Goal: Task Accomplishment & Management: Use online tool/utility

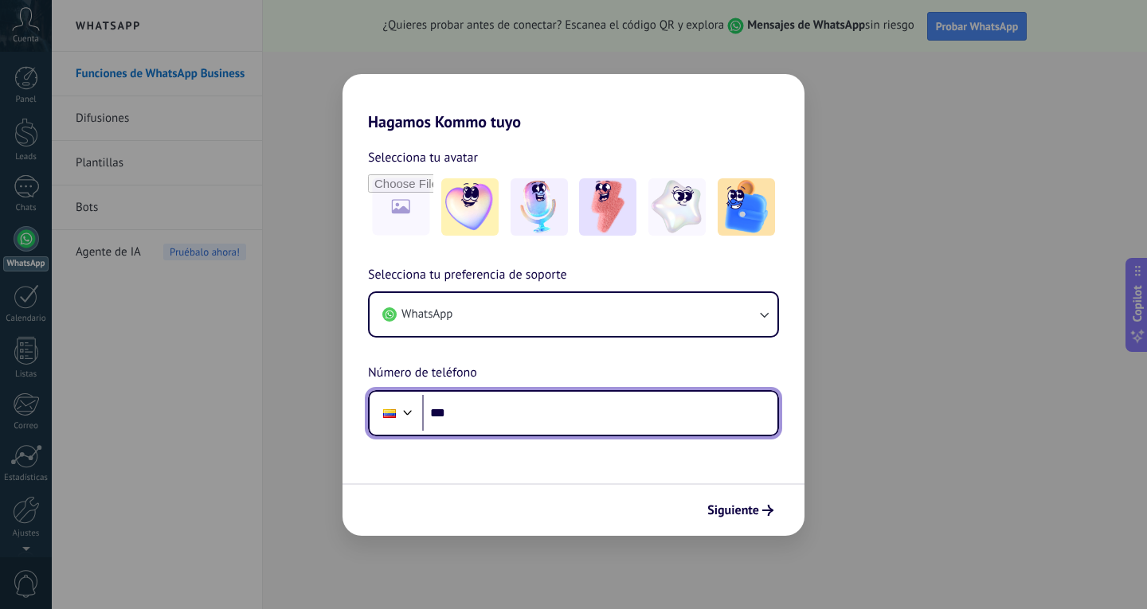
click at [506, 414] on input "***" at bounding box center [599, 413] width 355 height 37
type input "**********"
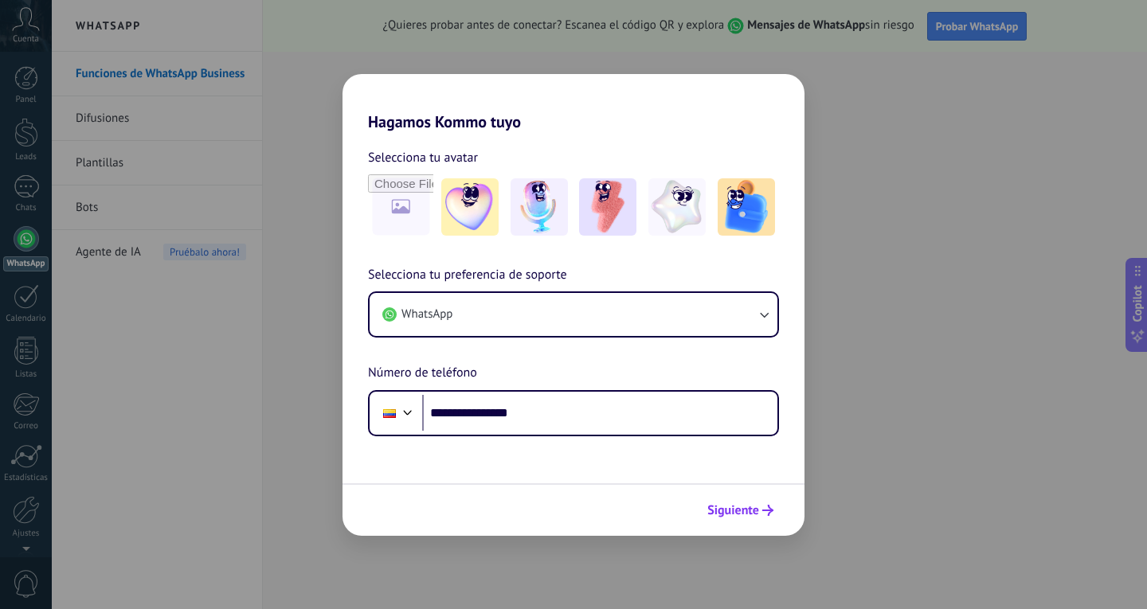
click at [764, 507] on icon "submit" at bounding box center [767, 510] width 11 height 11
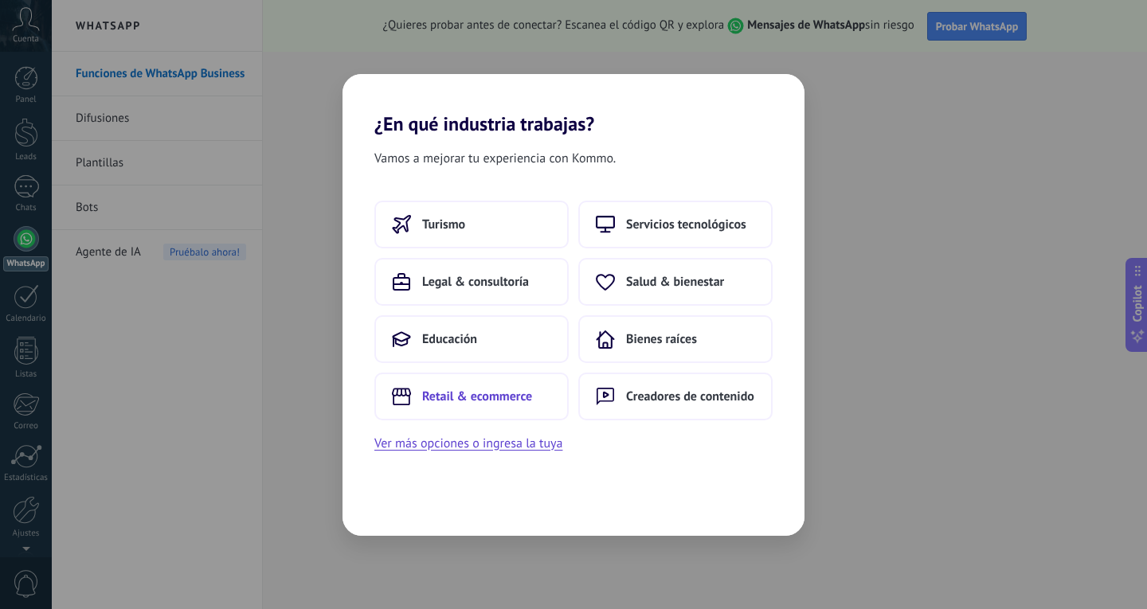
click at [512, 400] on span "Retail & ecommerce" at bounding box center [477, 397] width 110 height 16
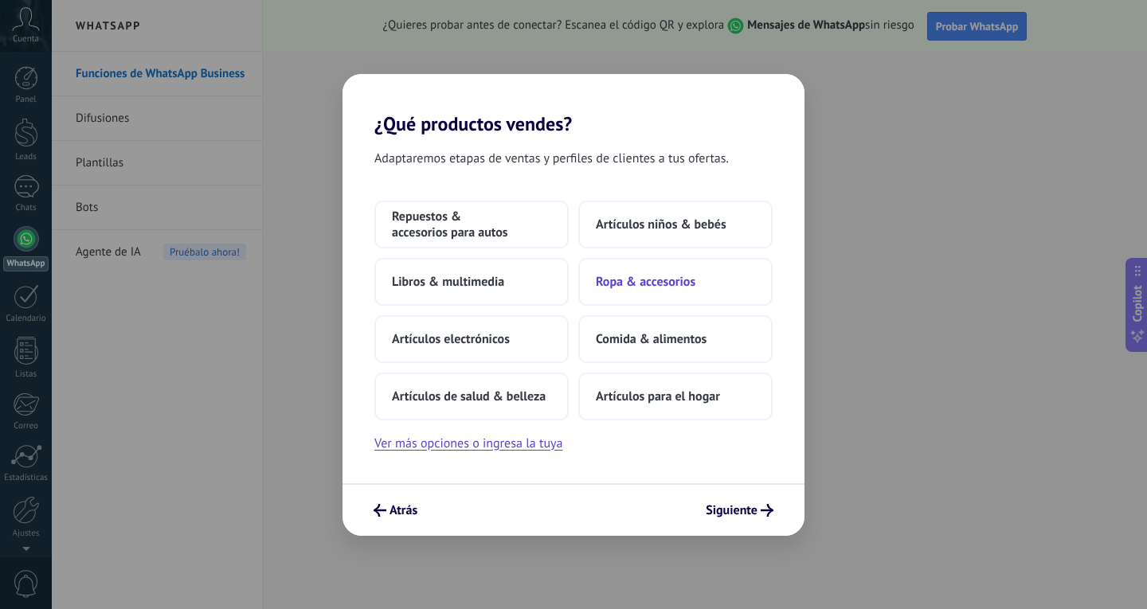
click at [647, 281] on span "Ropa & accesorios" at bounding box center [646, 282] width 100 height 16
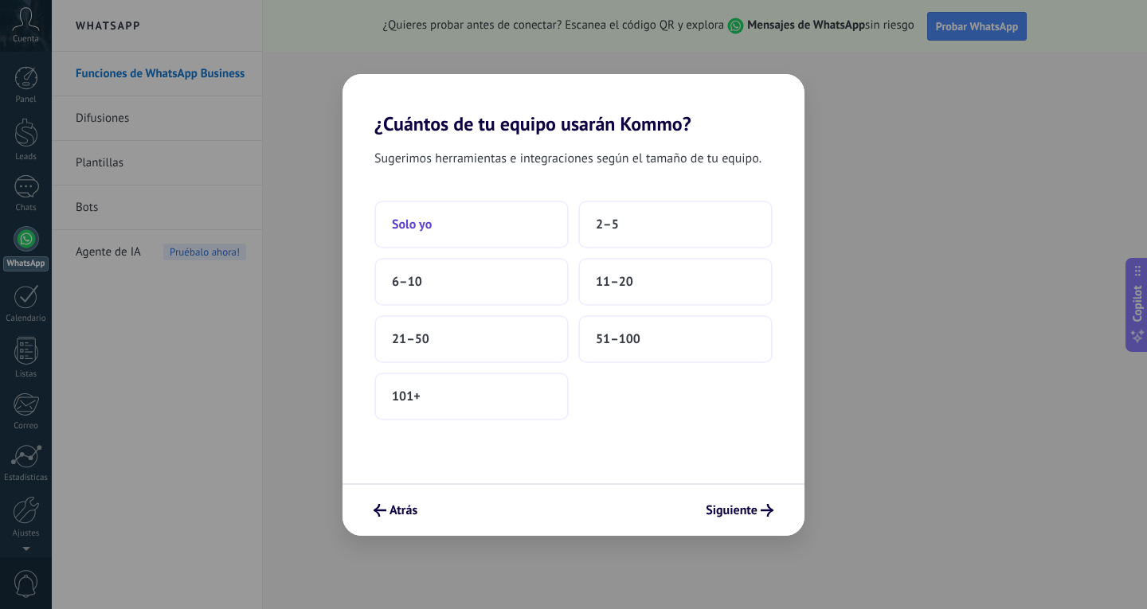
click at [486, 221] on button "Solo yo" at bounding box center [471, 225] width 194 height 48
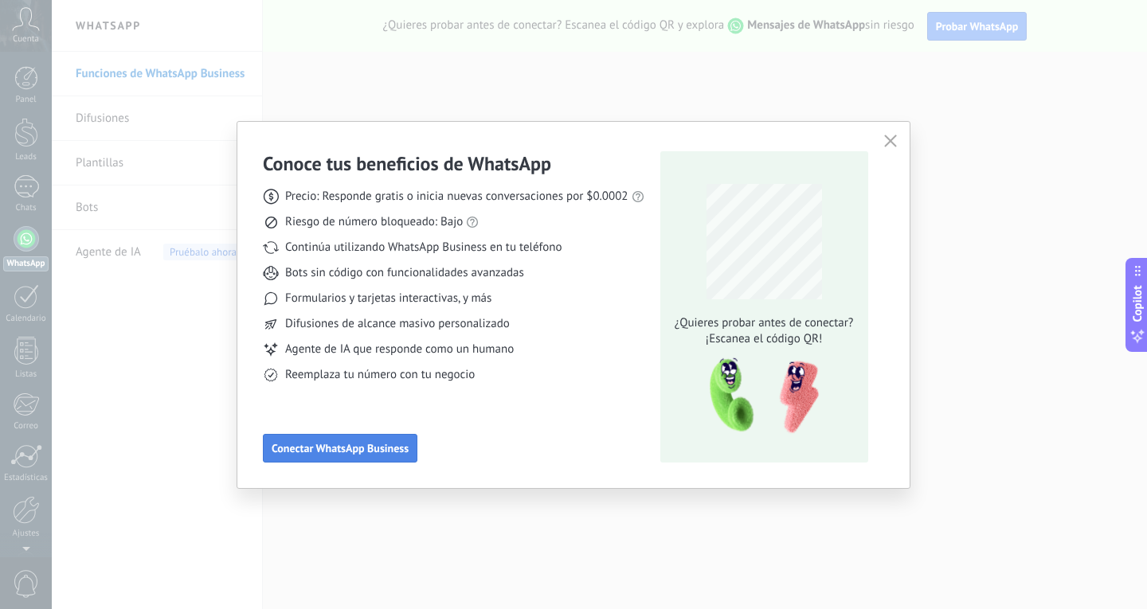
click at [367, 447] on span "Conectar WhatsApp Business" at bounding box center [340, 448] width 137 height 11
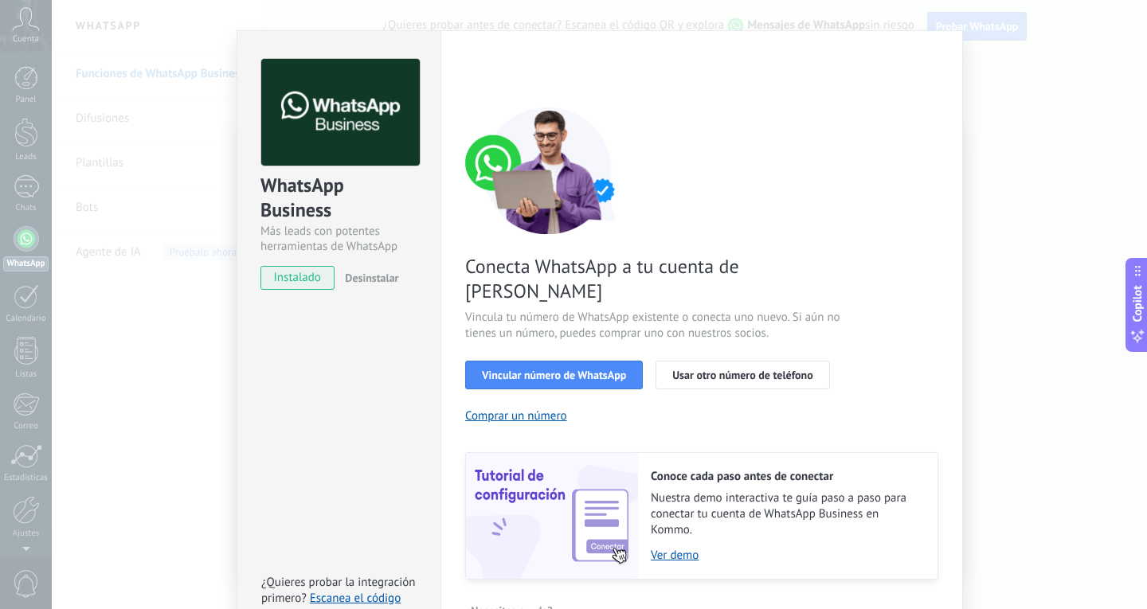
scroll to position [54, 0]
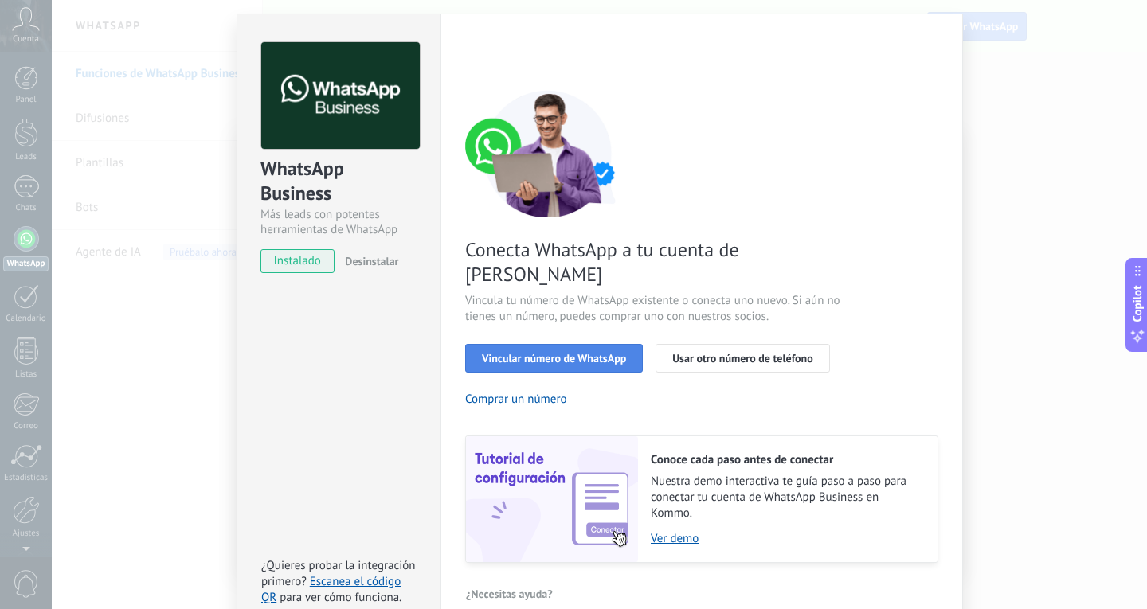
click at [588, 353] on span "Vincular número de WhatsApp" at bounding box center [554, 358] width 144 height 11
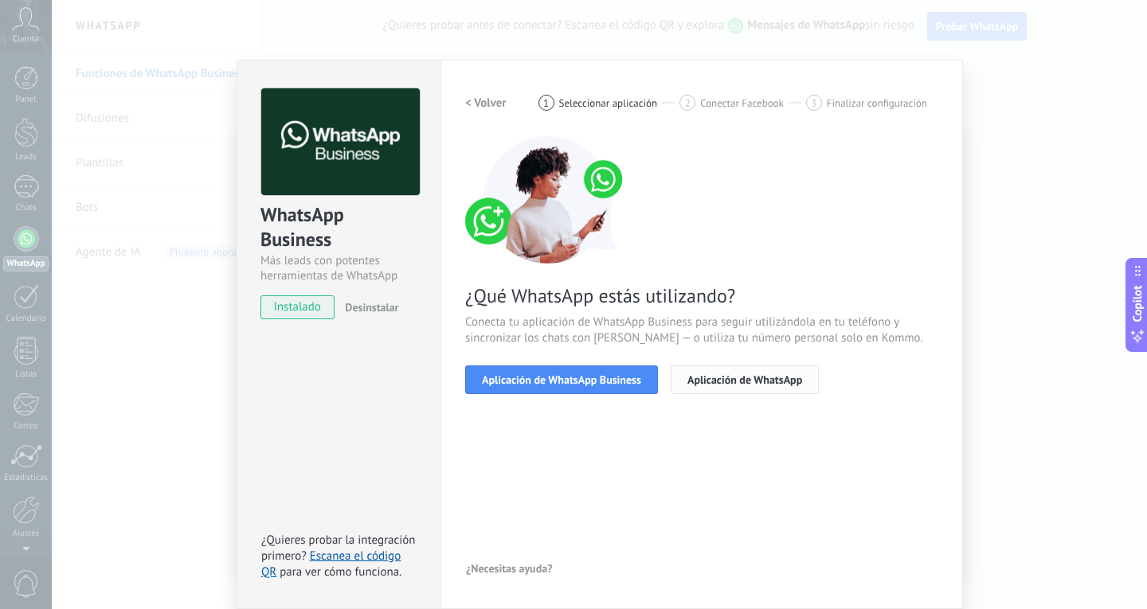
click at [760, 380] on span "Aplicación de WhatsApp" at bounding box center [744, 379] width 115 height 11
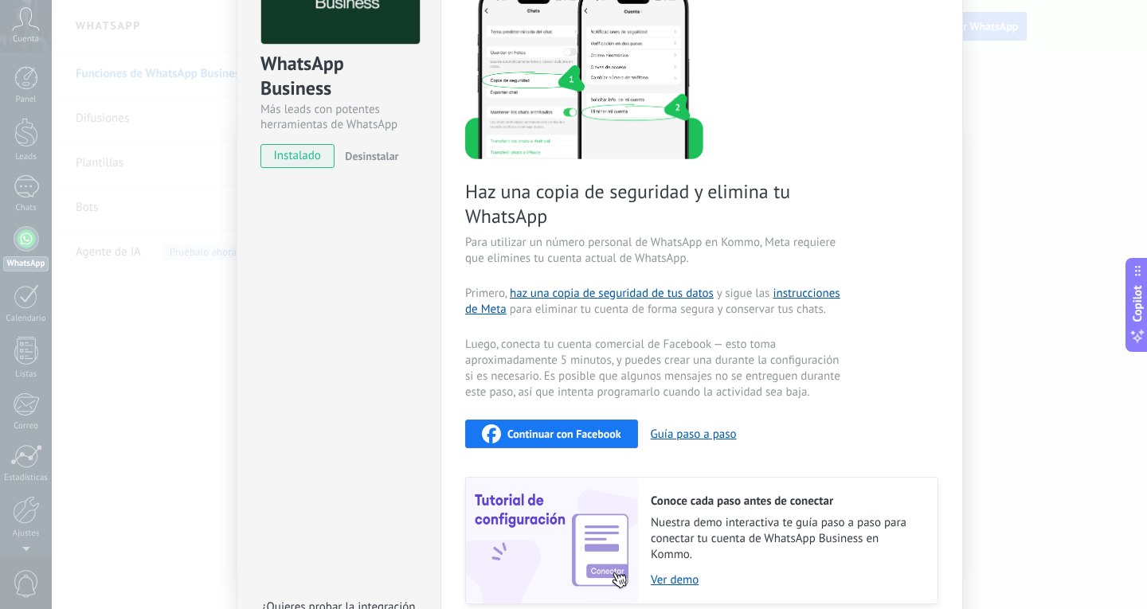
scroll to position [225, 0]
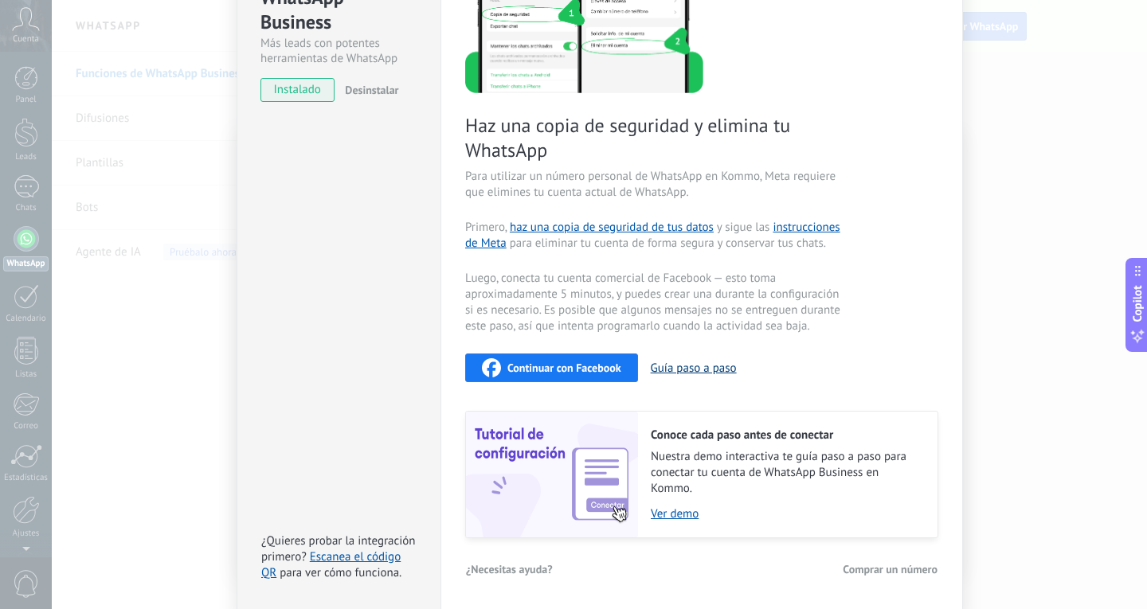
click at [699, 366] on button "Guía paso a paso" at bounding box center [694, 368] width 86 height 15
